Goal: Task Accomplishment & Management: Use online tool/utility

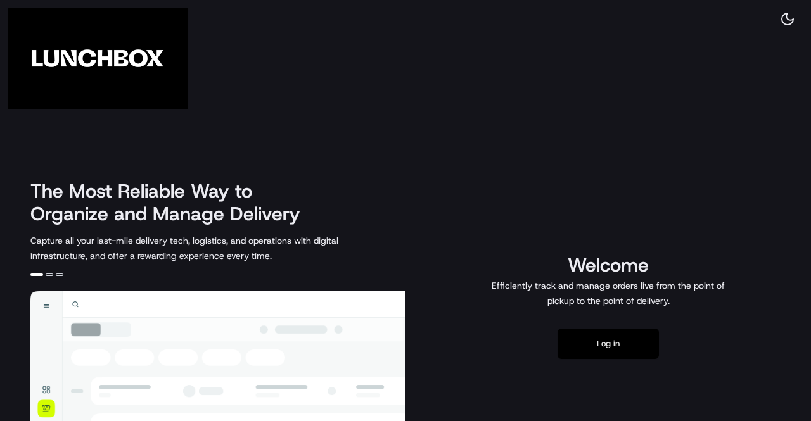
click at [608, 345] on button "Log in" at bounding box center [607, 344] width 101 height 30
